Goal: Check status

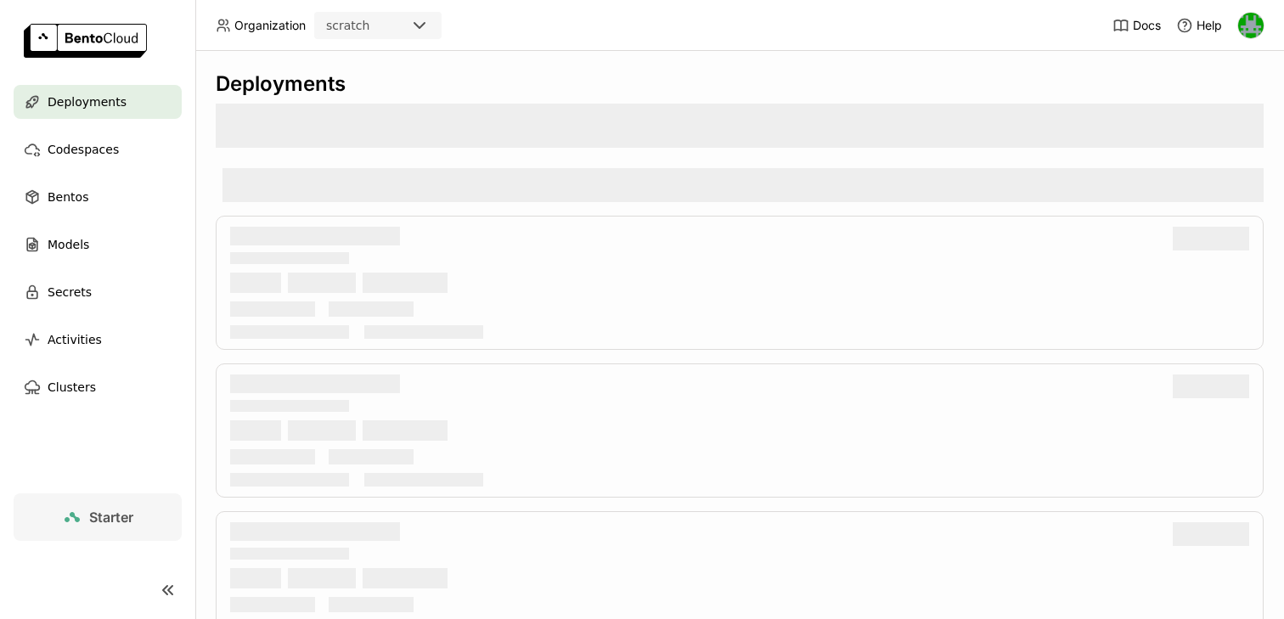
click at [393, 14] on div "scratch" at bounding box center [362, 26] width 93 height 24
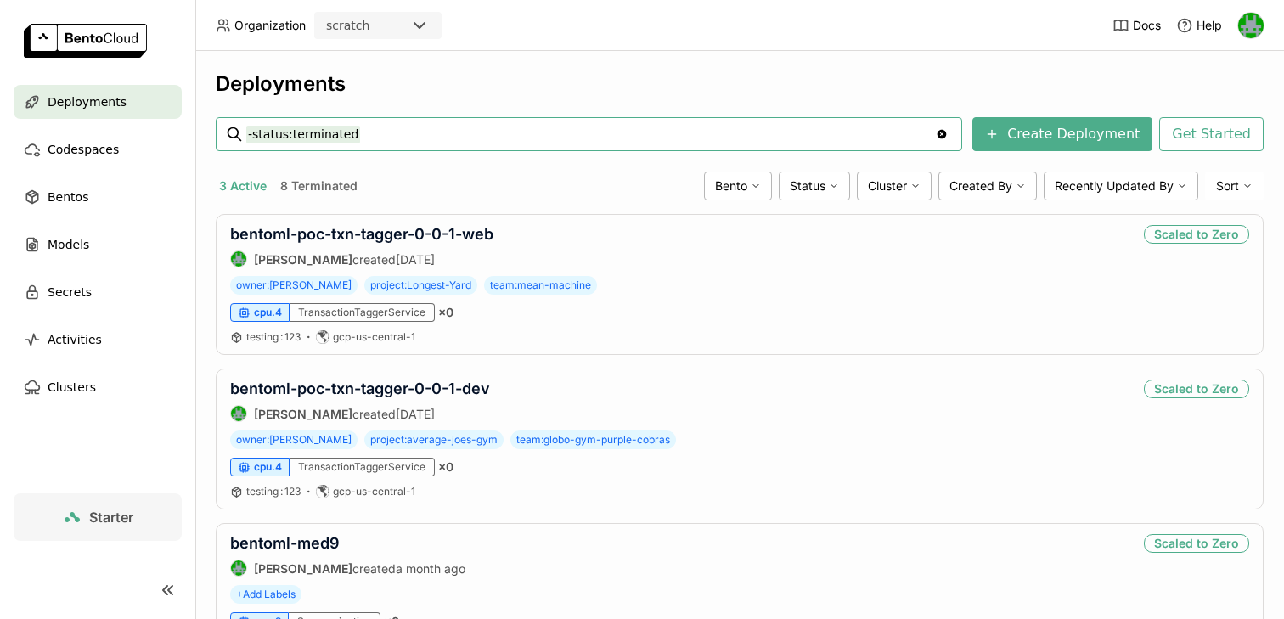
click at [378, 30] on div "scratch" at bounding box center [362, 26] width 93 height 24
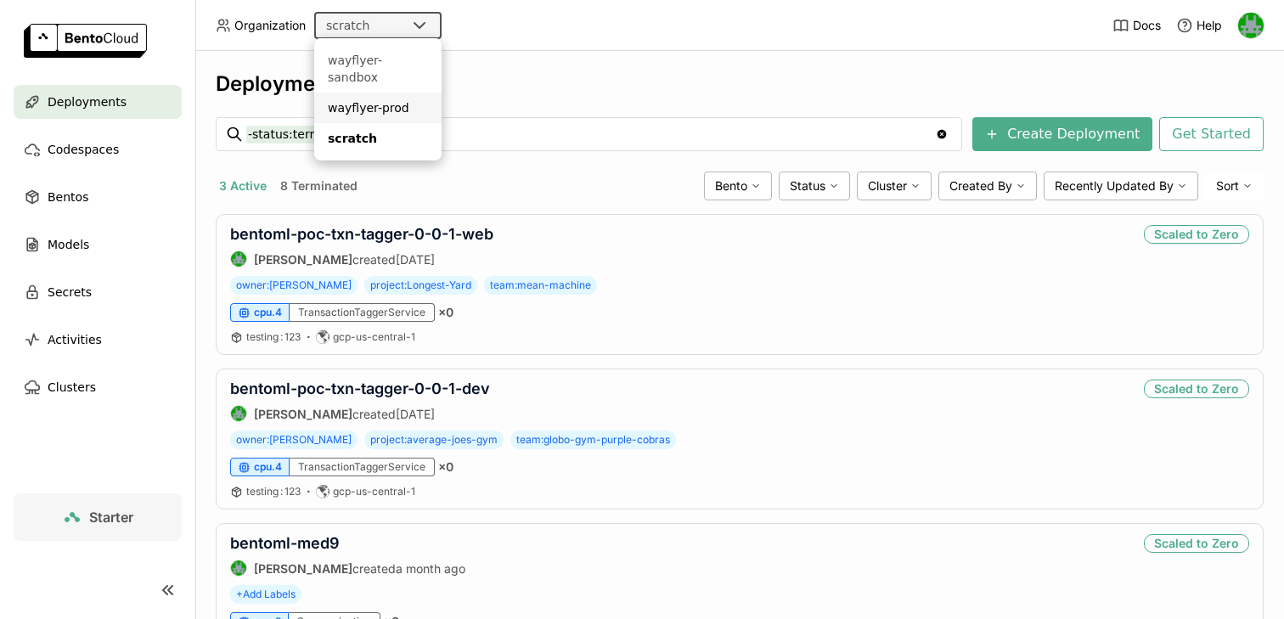
click at [367, 99] on div "wayflyer-prod" at bounding box center [378, 107] width 100 height 17
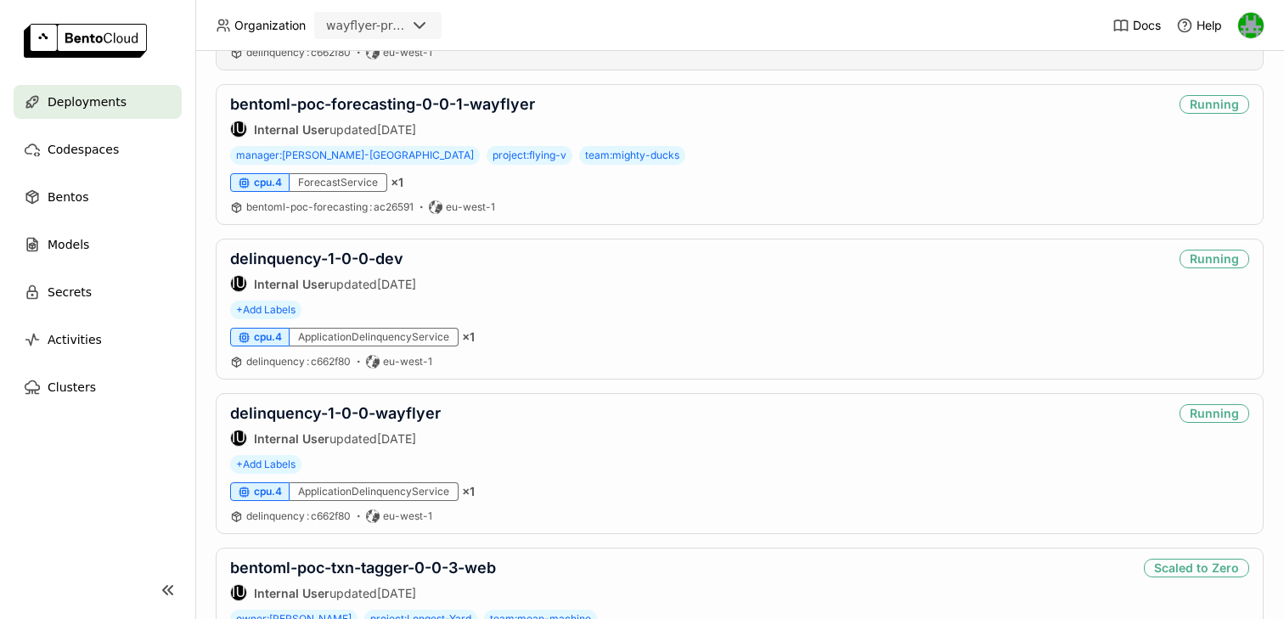
scroll to position [782, 0]
click at [340, 409] on link "delinquency-1-0-0-wayflyer" at bounding box center [335, 414] width 211 height 18
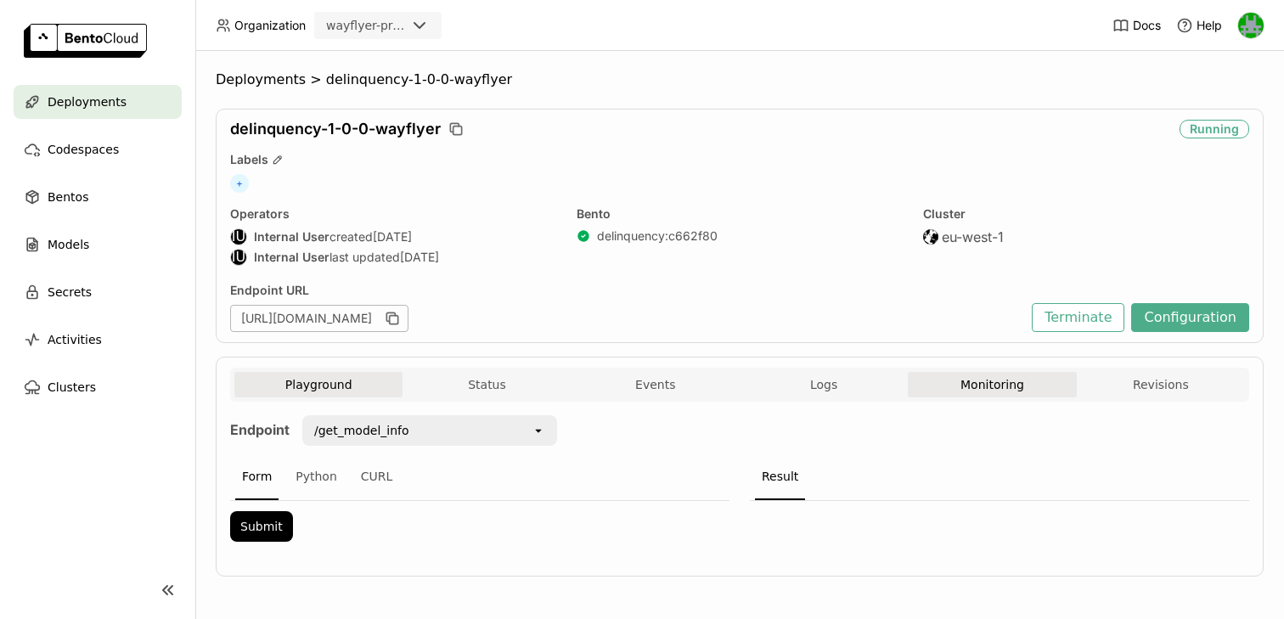
click at [943, 389] on button "Monitoring" at bounding box center [992, 384] width 168 height 25
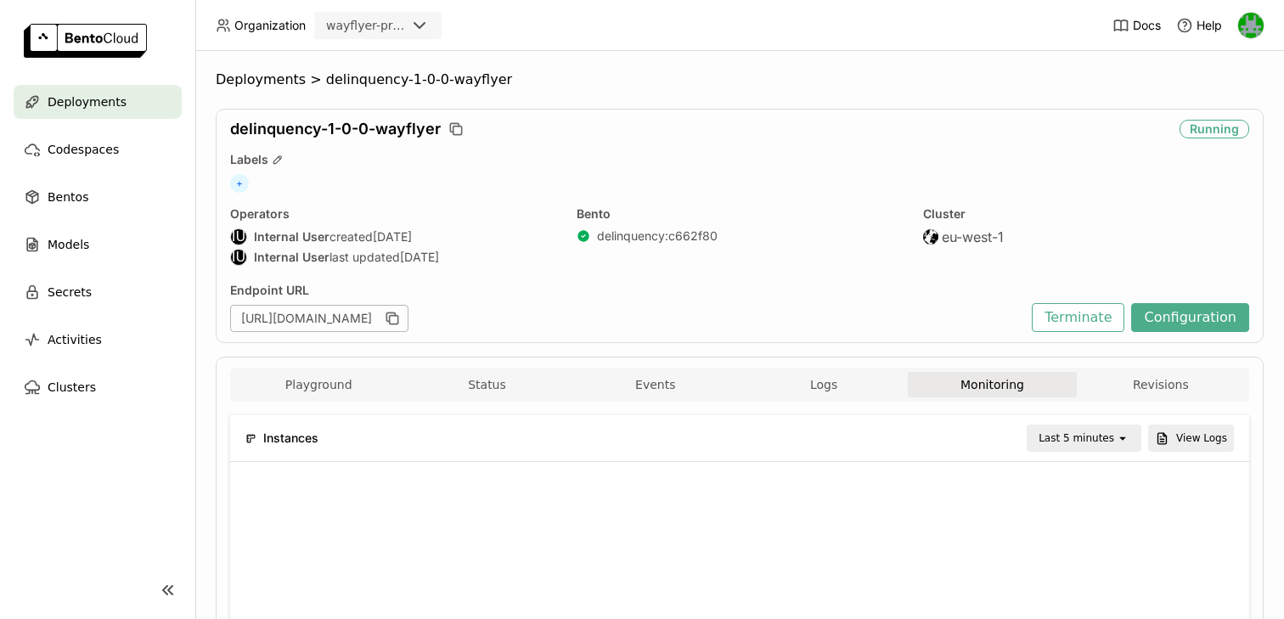
click at [1091, 440] on div "Last 5 minutes" at bounding box center [1077, 438] width 76 height 17
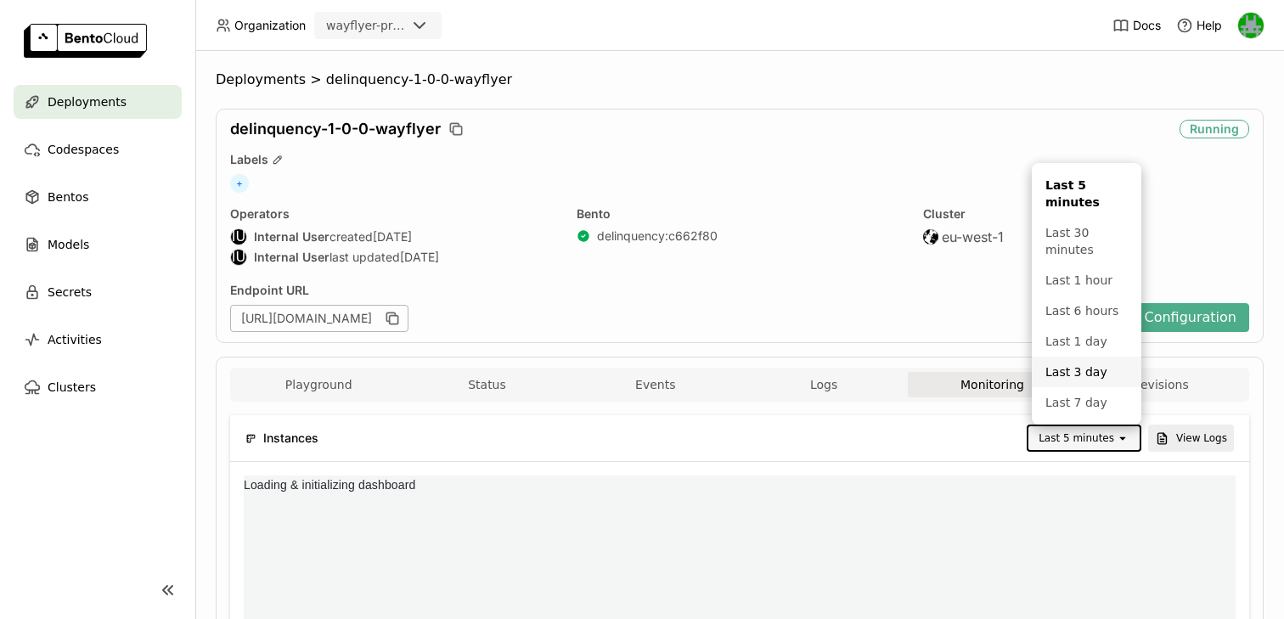
scroll to position [255, 330]
click at [1064, 366] on div "Last 3 day" at bounding box center [1087, 372] width 82 height 17
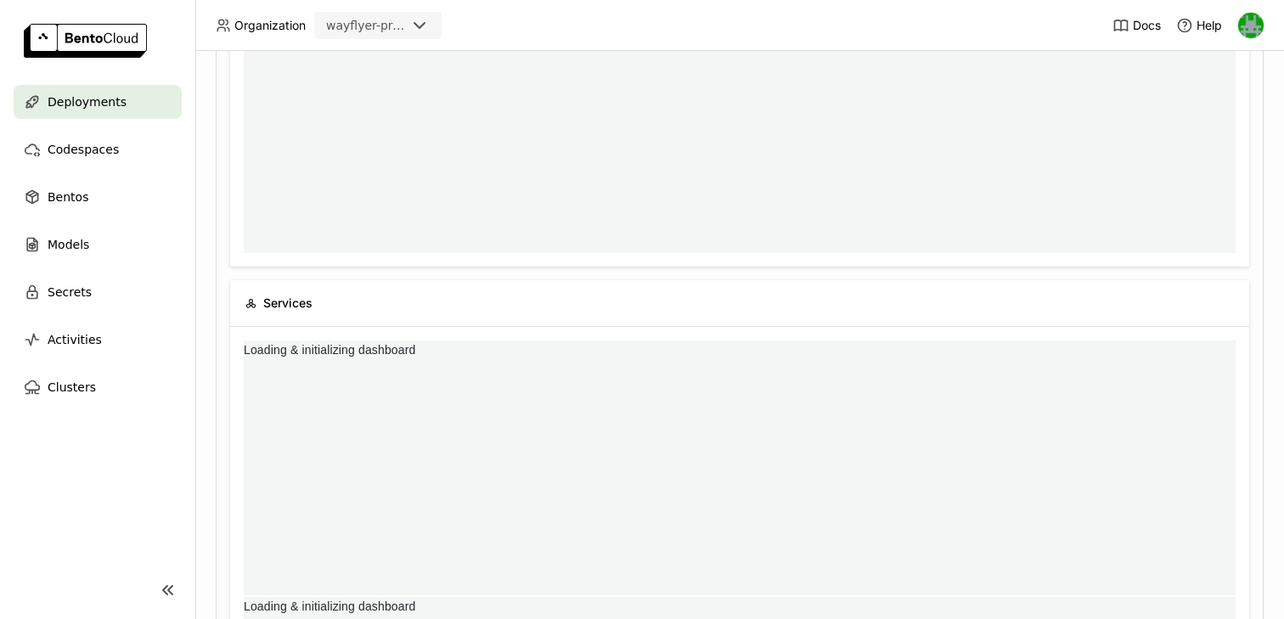
scroll to position [500, 0]
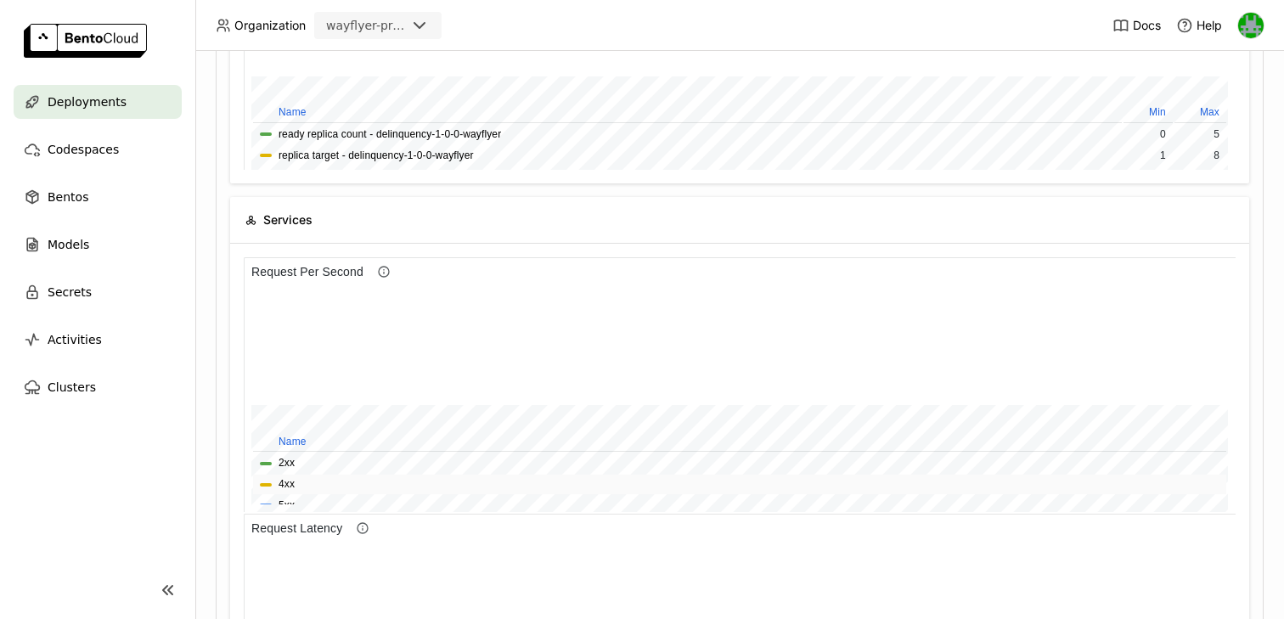
click at [351, 480] on span "4xx" at bounding box center [740, 485] width 960 height 16
click at [285, 480] on button "4xx" at bounding box center [287, 485] width 16 height 16
click at [285, 498] on button "5xx" at bounding box center [287, 506] width 16 height 16
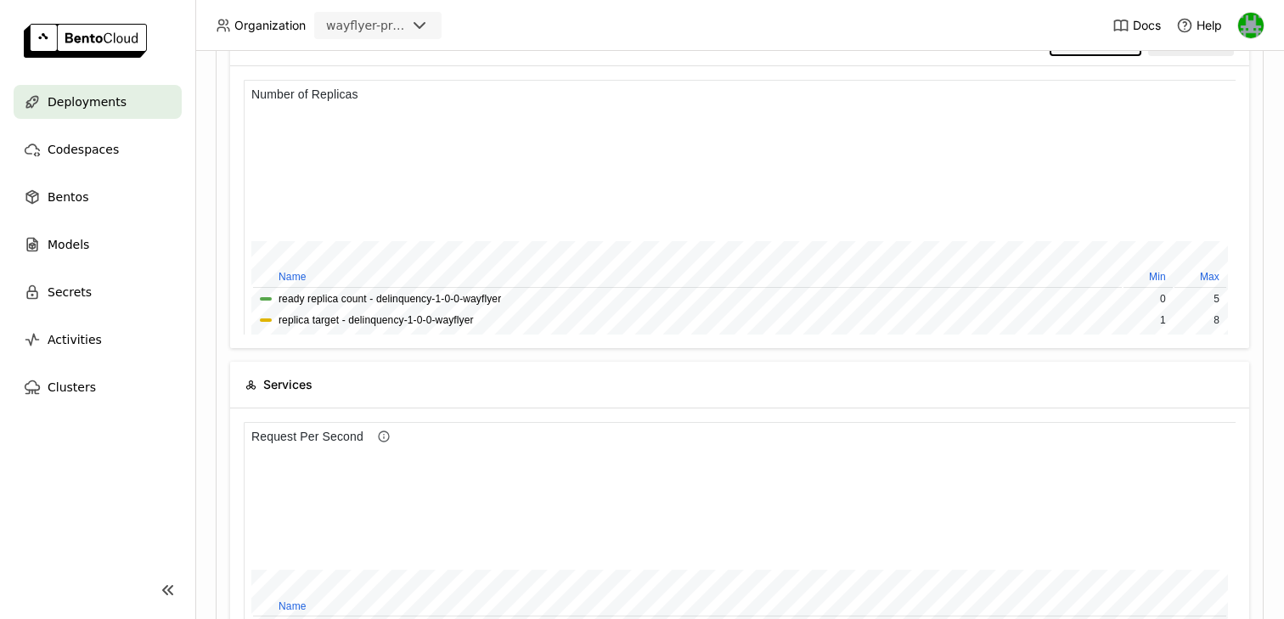
scroll to position [607, 0]
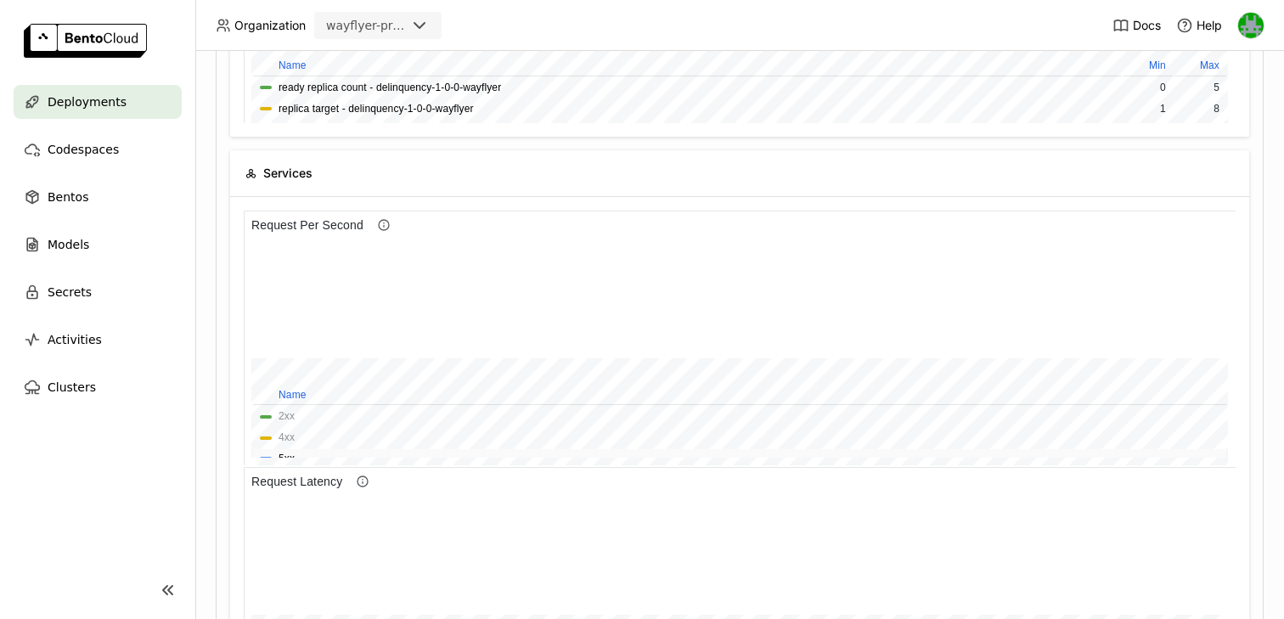
click at [284, 453] on button "5xx" at bounding box center [287, 459] width 16 height 16
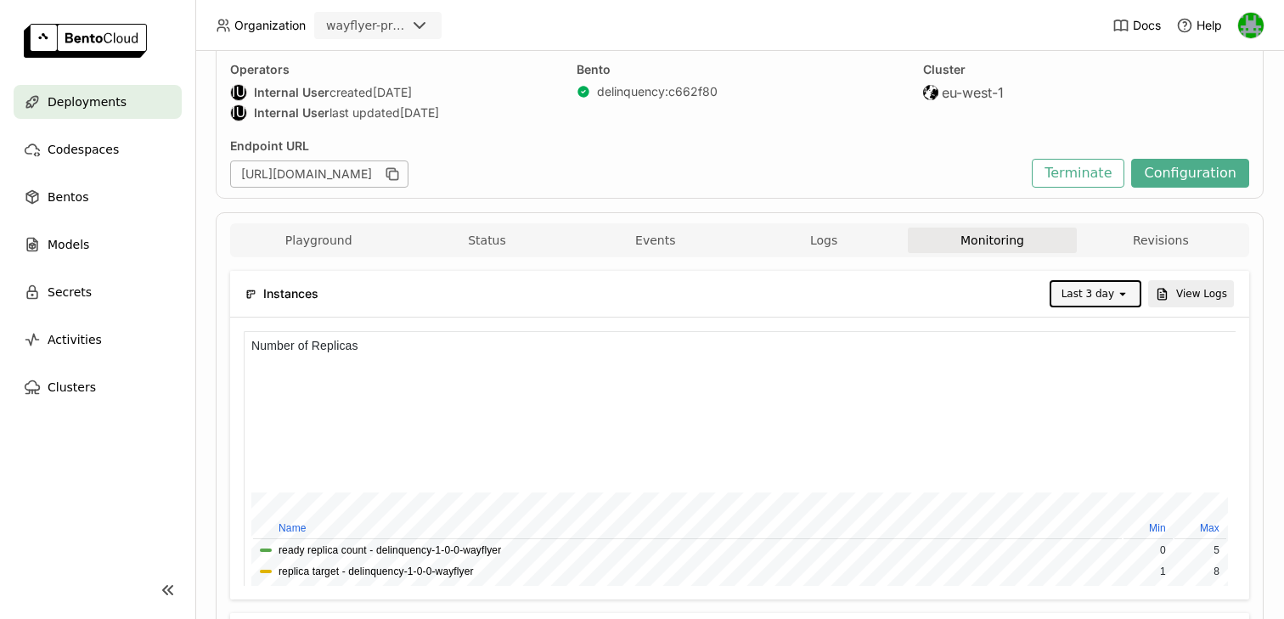
scroll to position [51, 0]
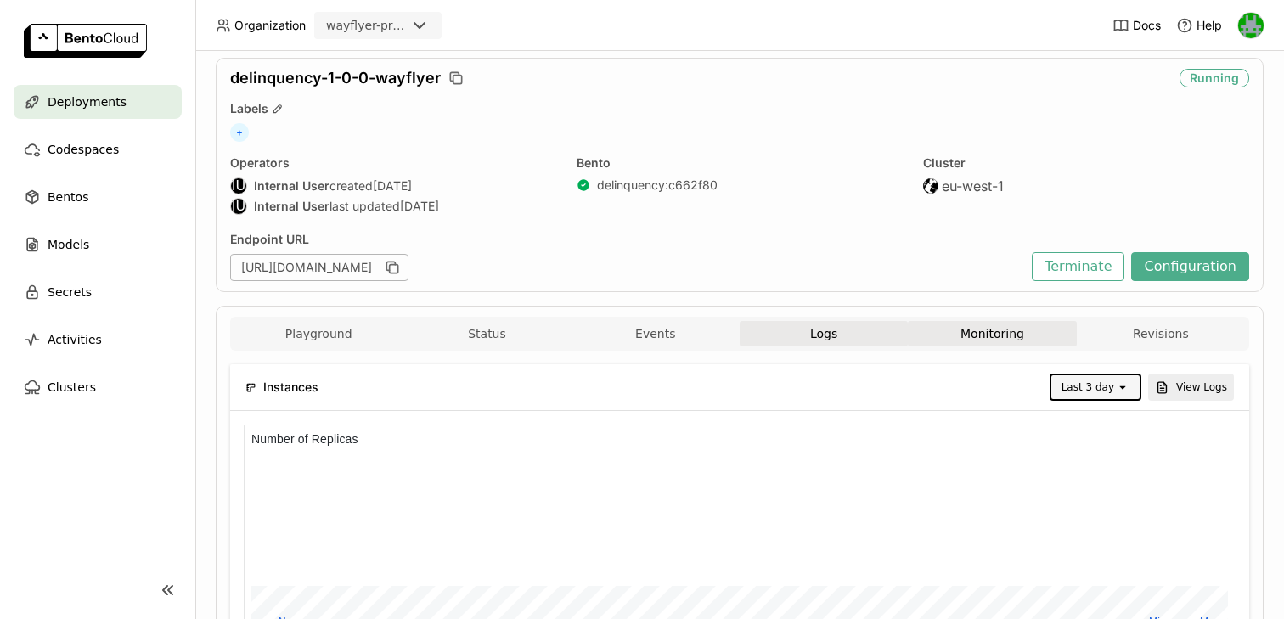
click at [804, 332] on button "Logs" at bounding box center [824, 333] width 168 height 25
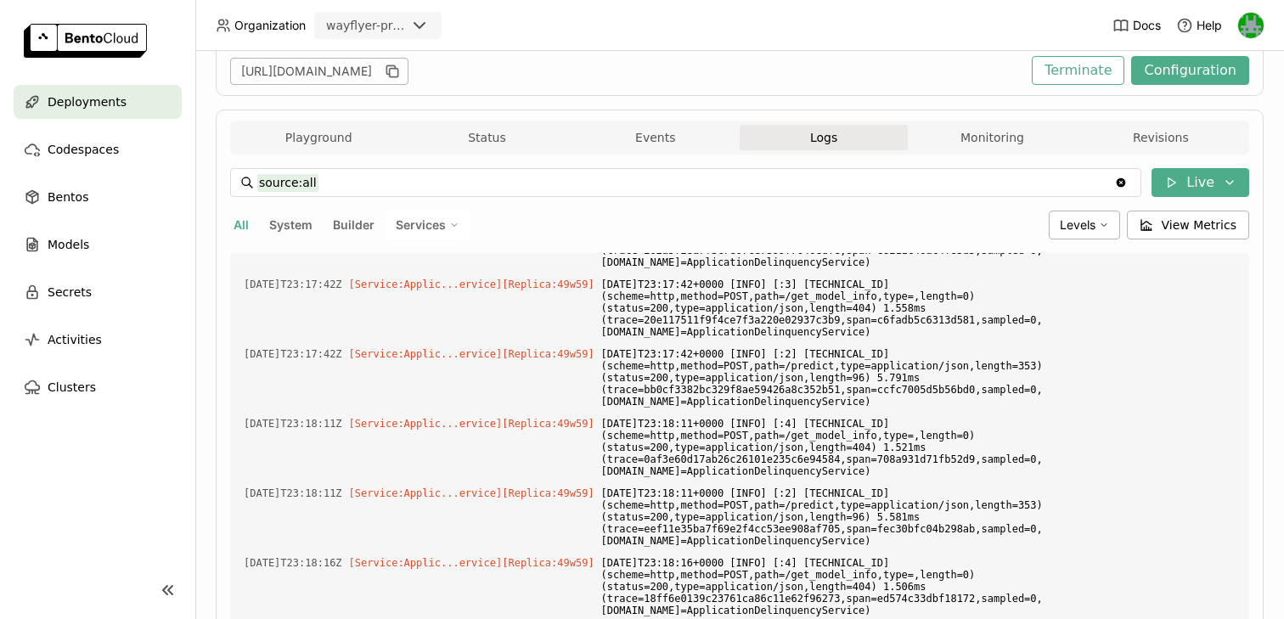
scroll to position [7083, 0]
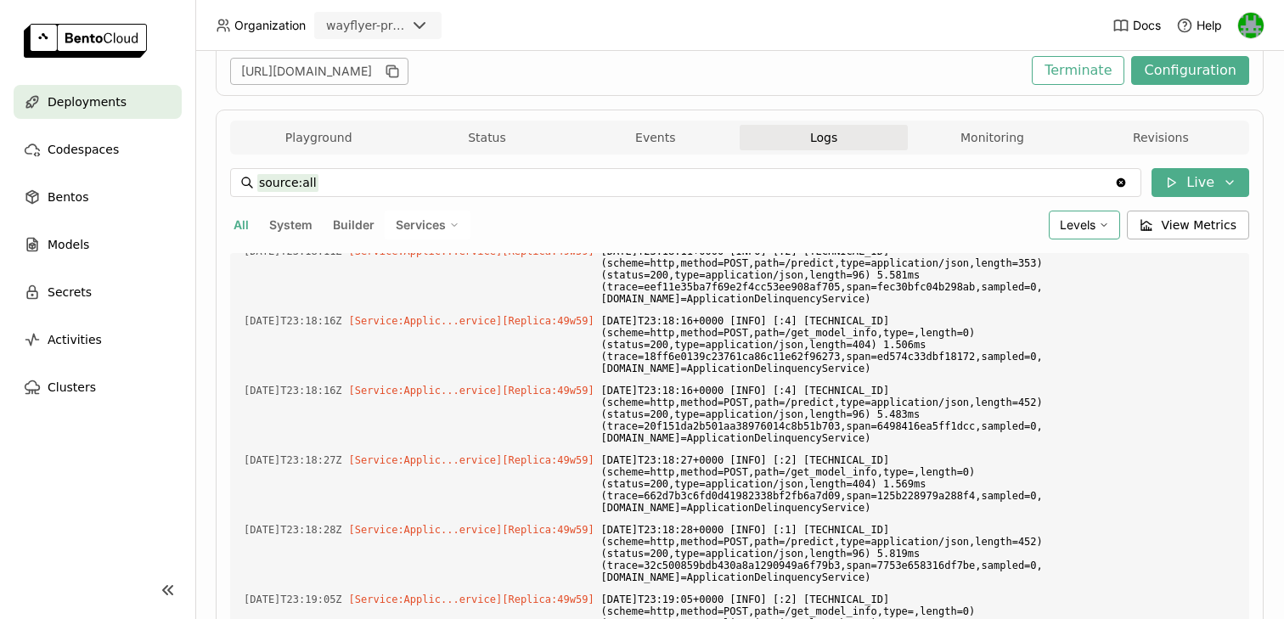
click at [1093, 229] on span "Levels" at bounding box center [1078, 224] width 36 height 14
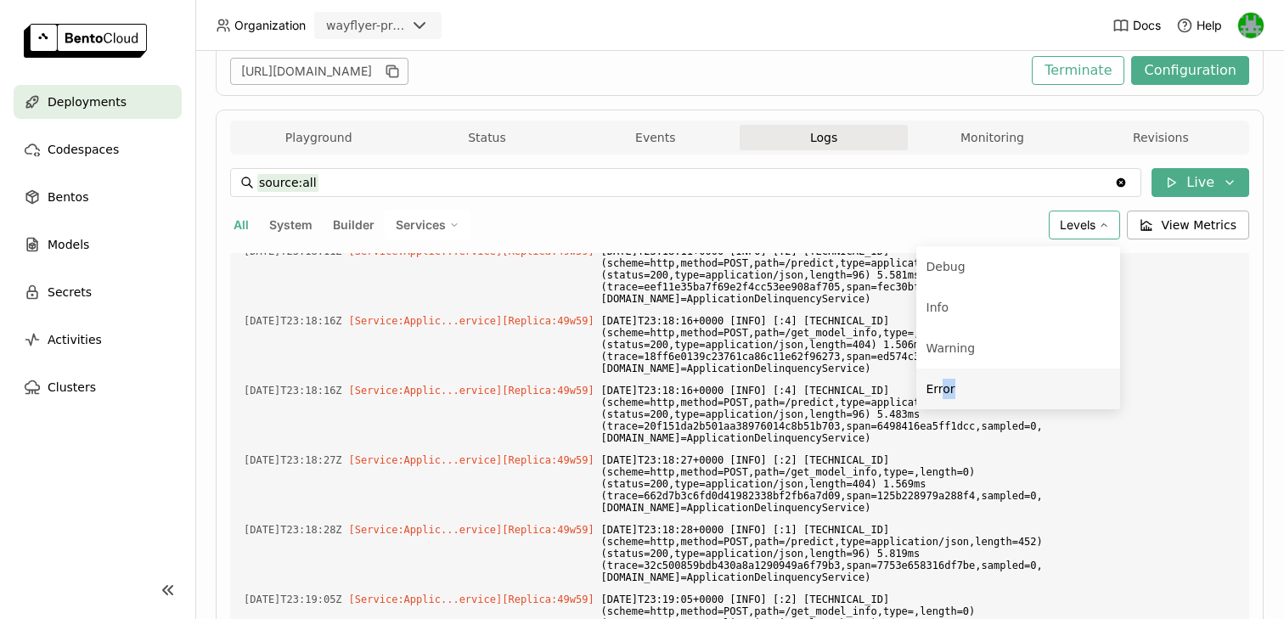
click at [945, 398] on li "Error" at bounding box center [1019, 389] width 204 height 41
type input "source:all level:error"
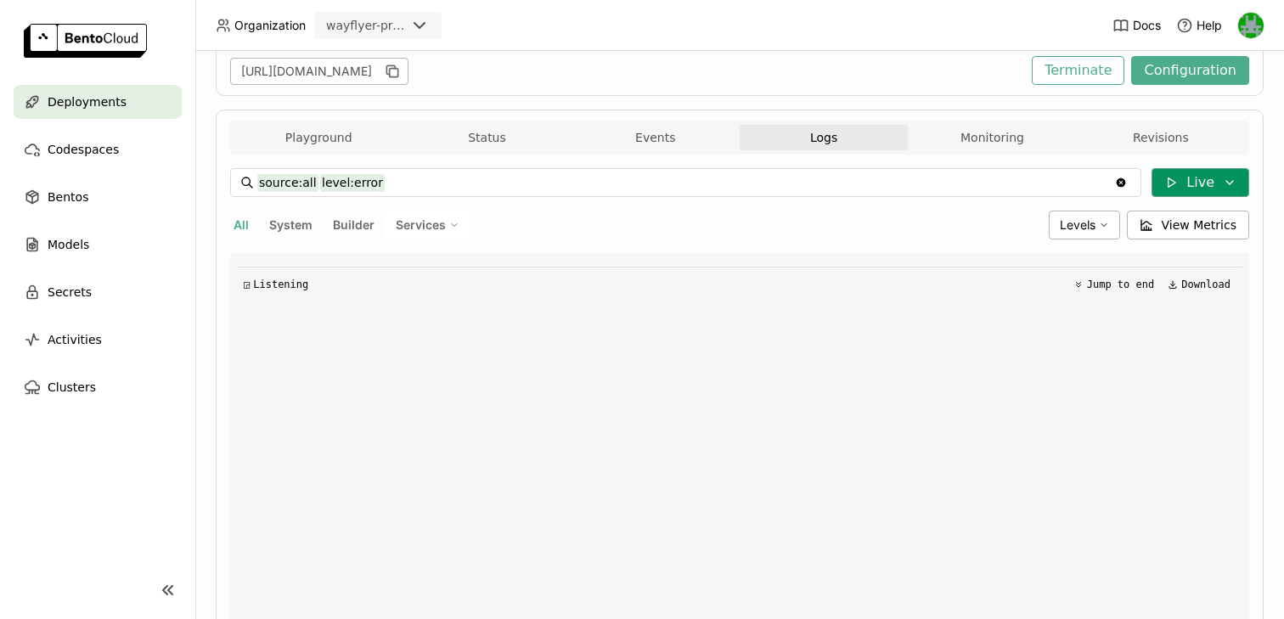
click at [1228, 183] on icon at bounding box center [1230, 182] width 7 height 3
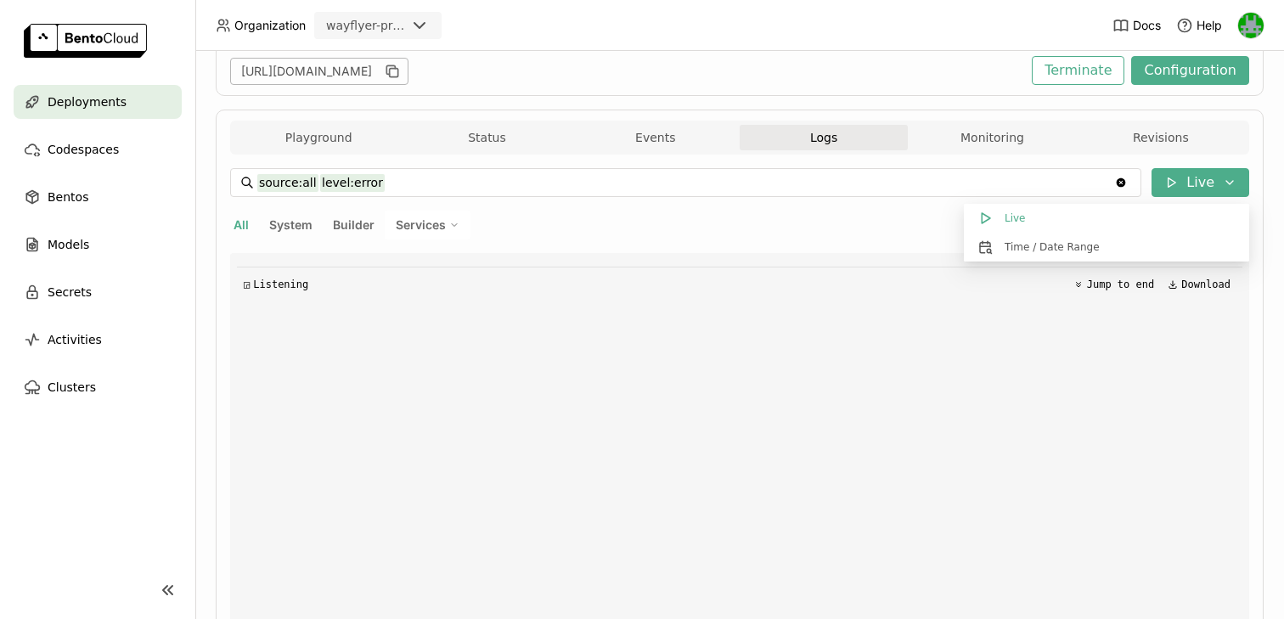
click at [835, 229] on div "All System Builder Services" at bounding box center [636, 225] width 812 height 29
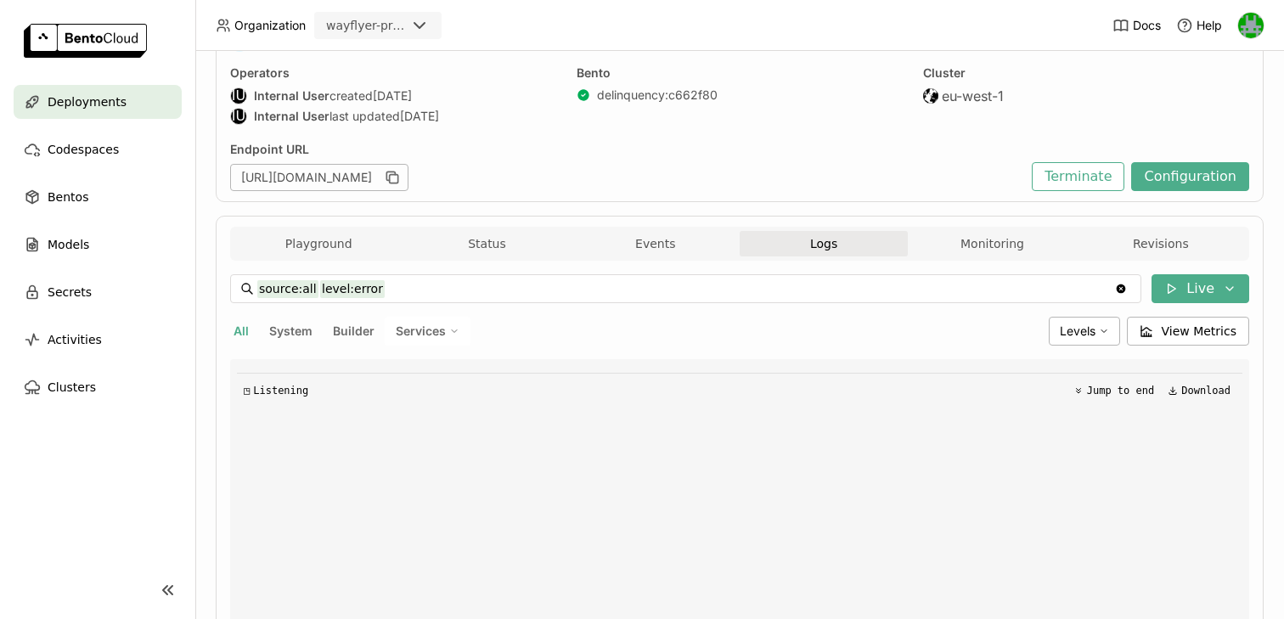
scroll to position [136, 0]
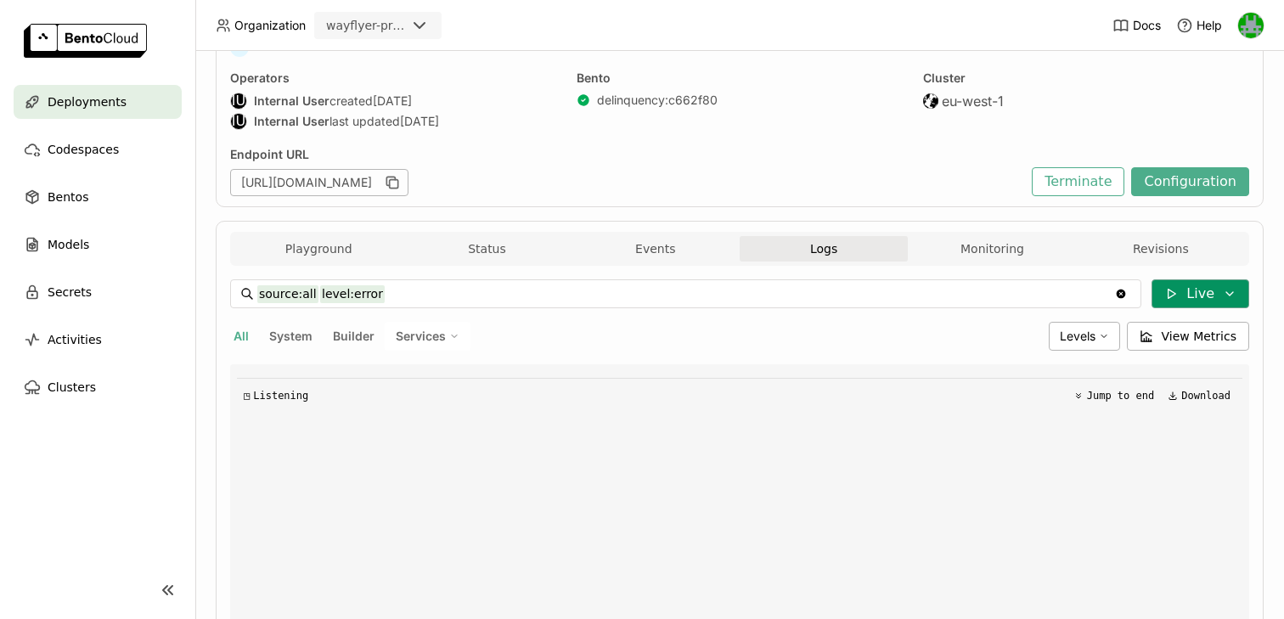
click at [1211, 291] on button "Live" at bounding box center [1201, 293] width 98 height 29
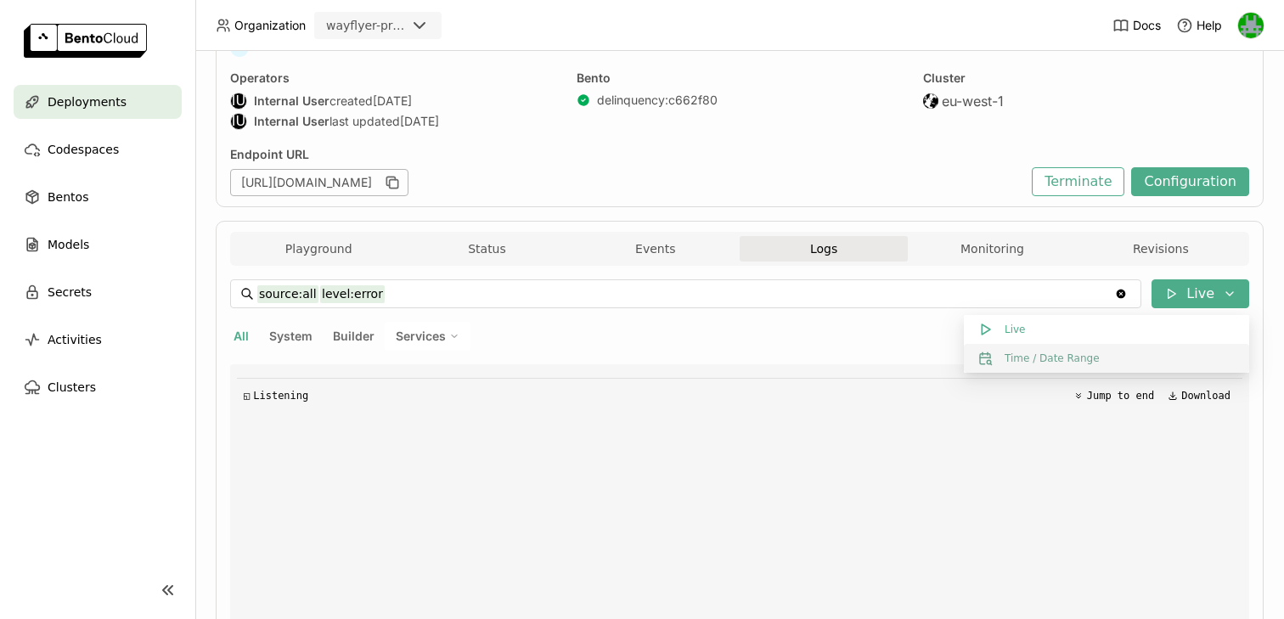
click at [1061, 358] on button "Time / Date Range" at bounding box center [1106, 358] width 285 height 29
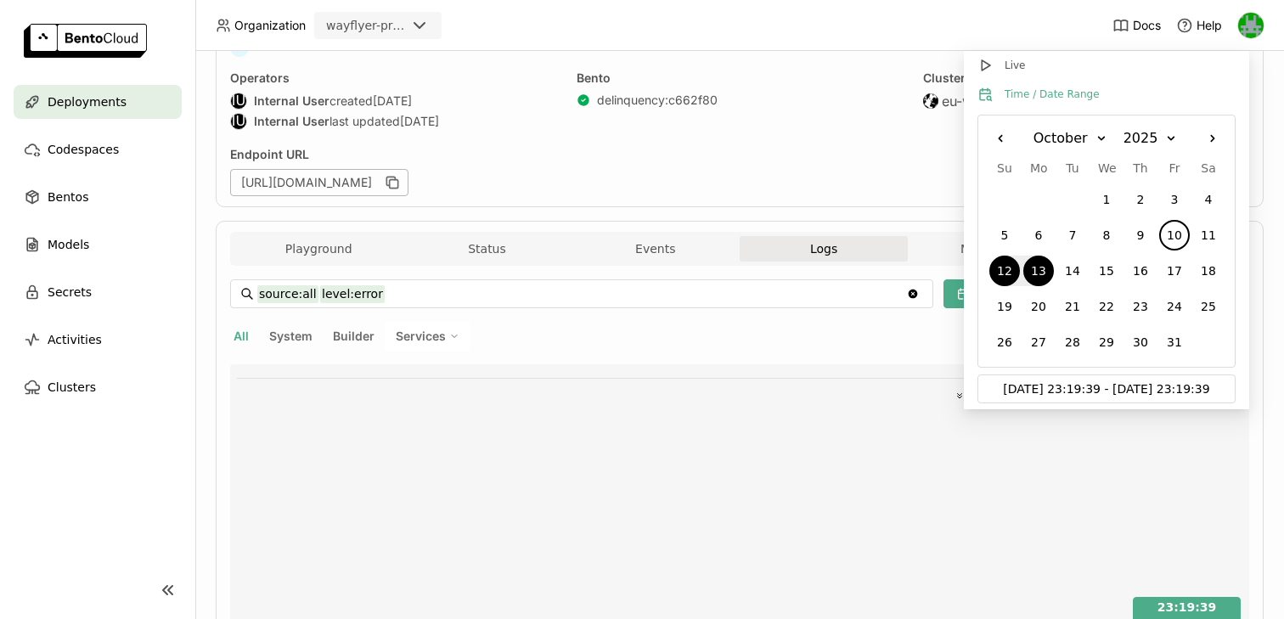
click at [1173, 242] on div "10" at bounding box center [1175, 235] width 31 height 31
click at [1043, 268] on div "13" at bounding box center [1039, 271] width 31 height 31
type input "[DATE] 23:19:39 - [DATE] 23:19:39"
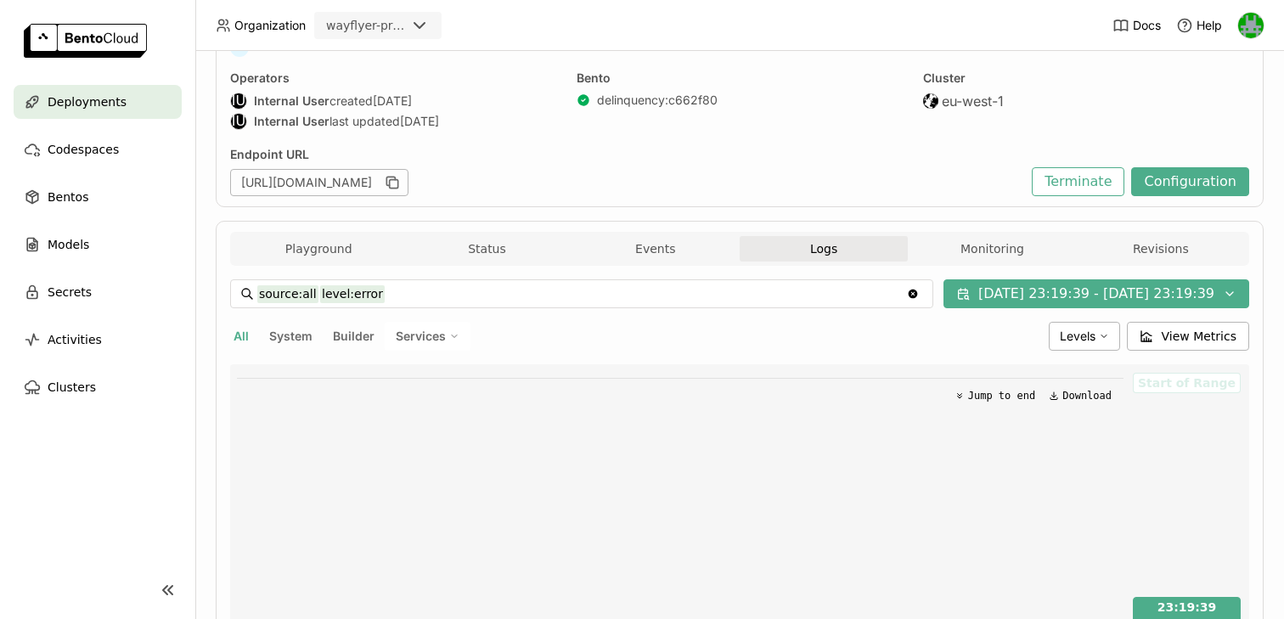
click at [827, 313] on div "source:all level:error source:all level:error Clear value [DATE] 23:19:39 - [DA…" at bounding box center [739, 576] width 1019 height 595
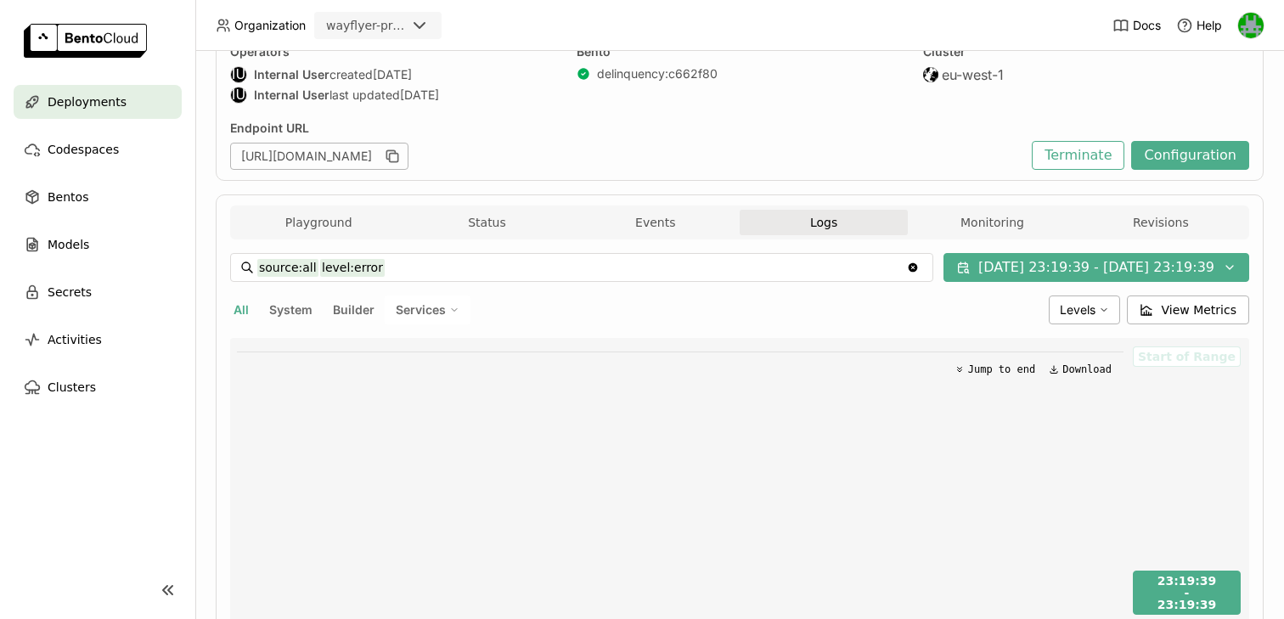
scroll to position [50, 0]
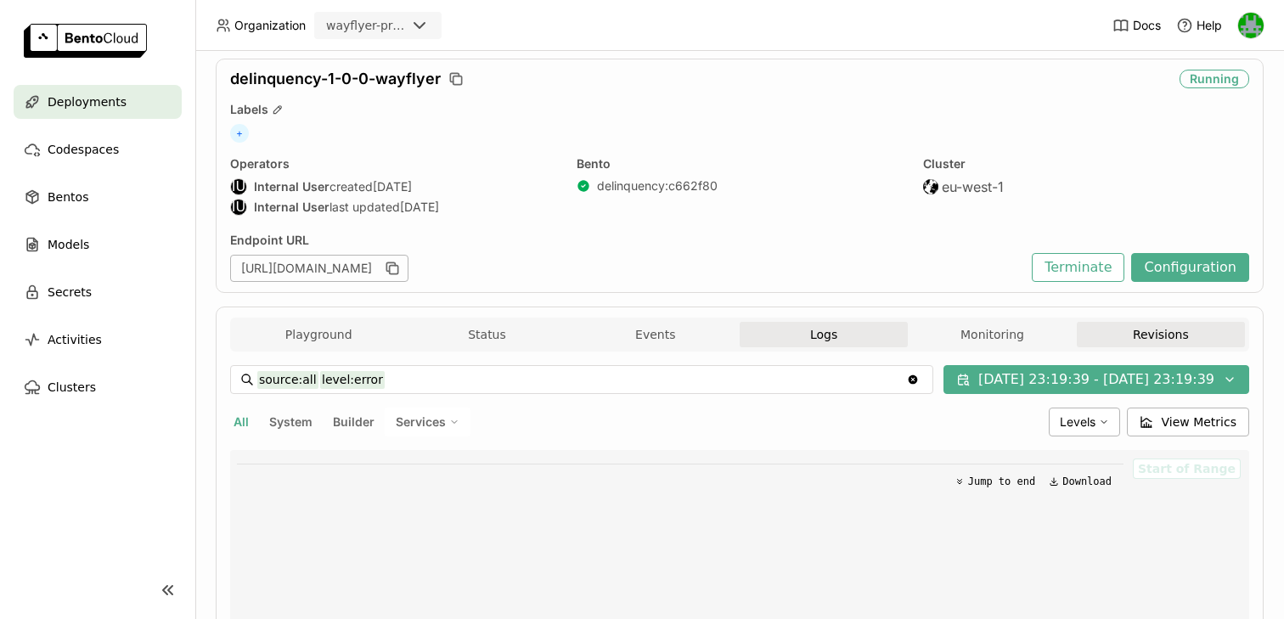
click at [1125, 341] on button "Revisions" at bounding box center [1161, 334] width 168 height 25
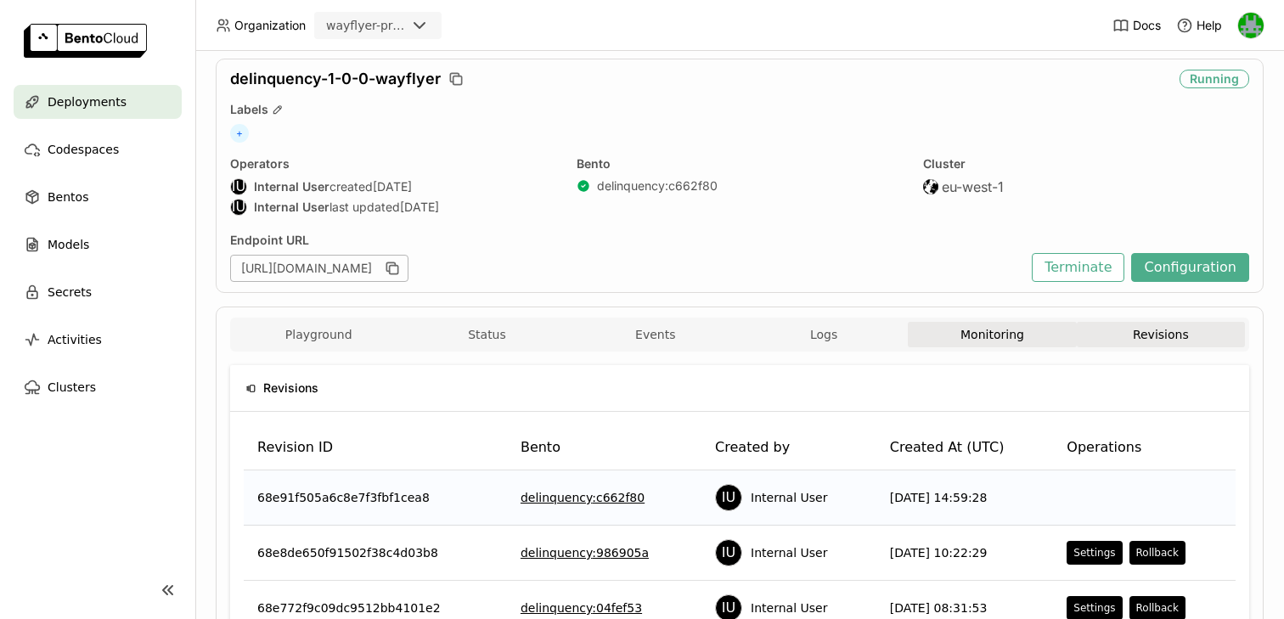
click at [994, 322] on button "Monitoring" at bounding box center [992, 334] width 168 height 25
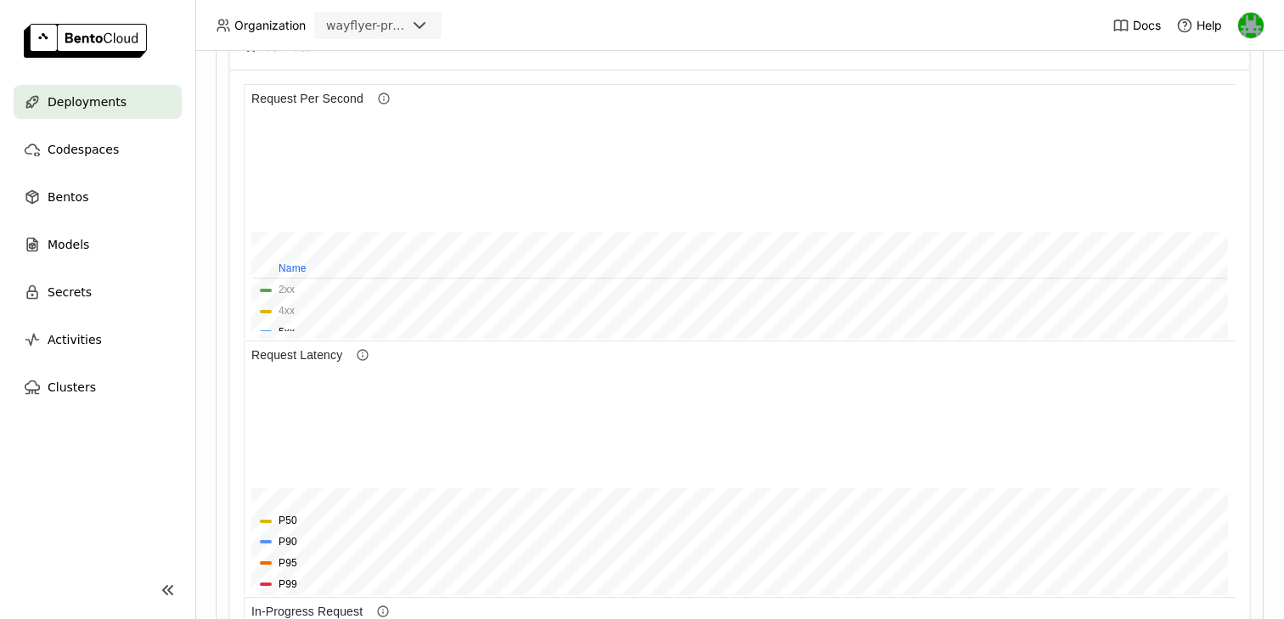
scroll to position [751, 0]
